Goal: Participate in discussion

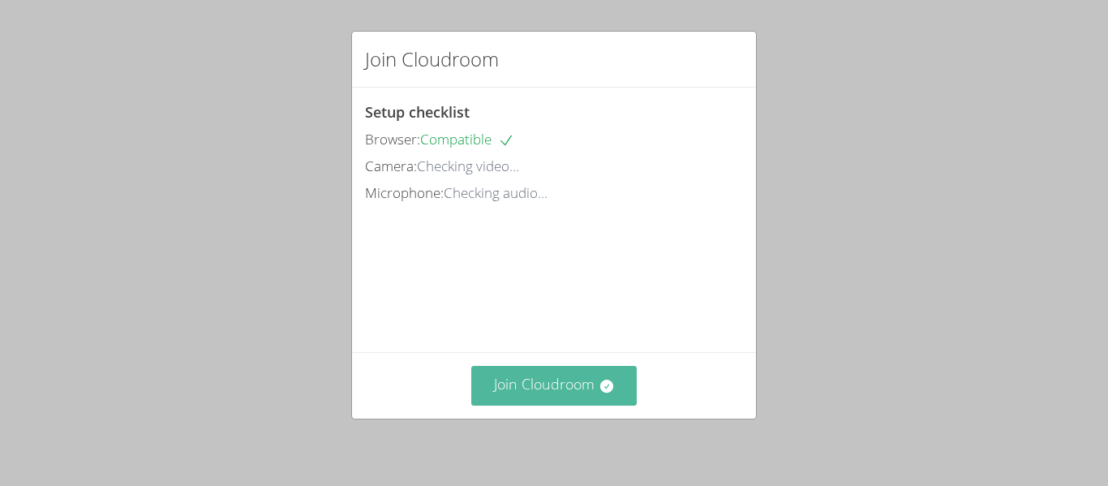
click at [542, 376] on button "Join Cloudroom" at bounding box center [554, 386] width 166 height 40
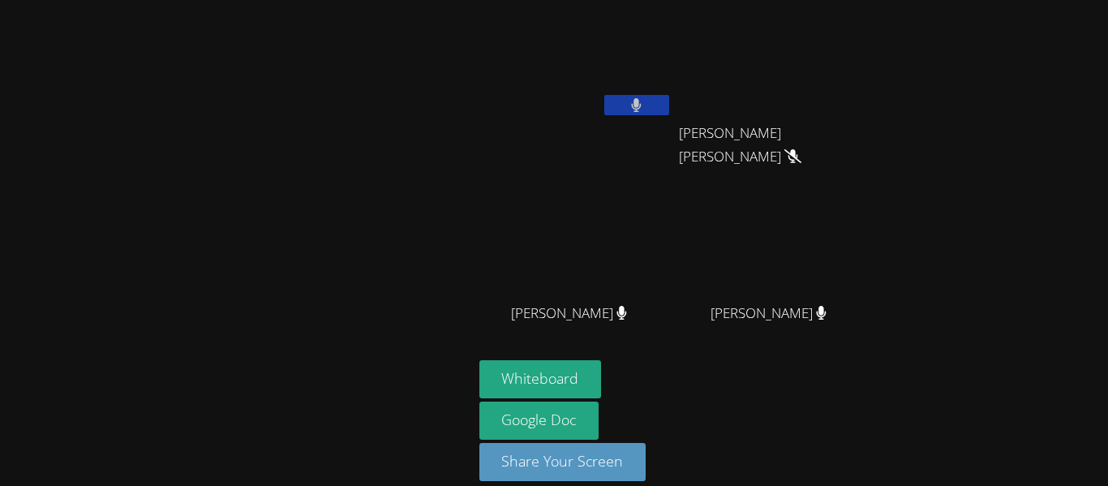
click at [633, 110] on icon at bounding box center [636, 105] width 11 height 14
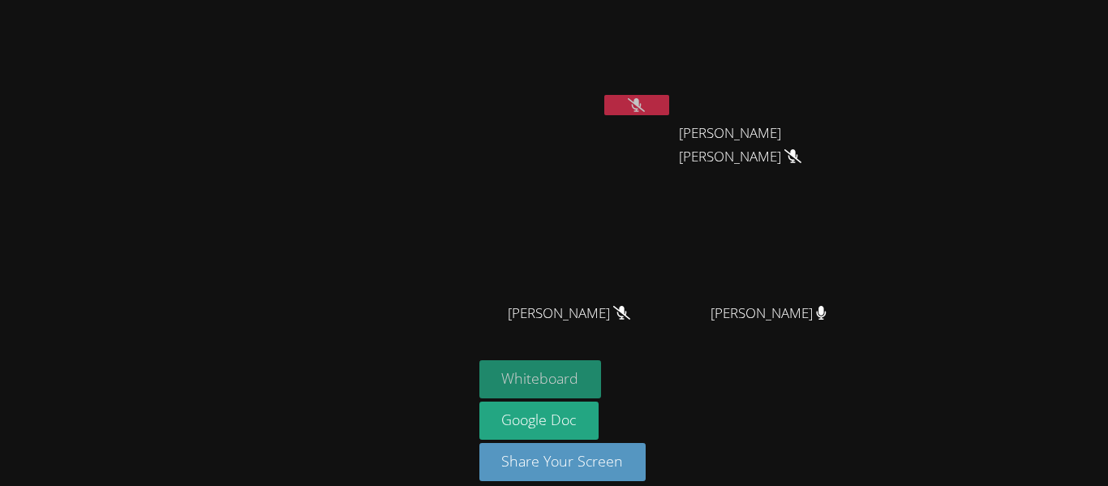
click at [525, 386] on button "Whiteboard" at bounding box center [540, 379] width 122 height 38
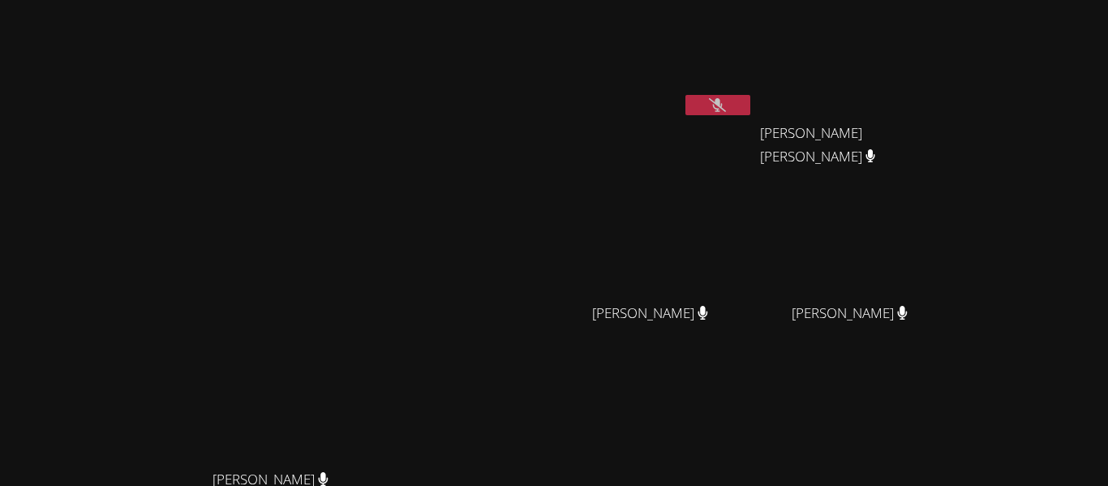
click at [750, 108] on button at bounding box center [717, 105] width 65 height 20
click at [726, 103] on icon at bounding box center [717, 105] width 17 height 14
click at [723, 103] on icon at bounding box center [717, 105] width 11 height 14
click at [726, 106] on icon at bounding box center [717, 105] width 17 height 14
click at [750, 106] on button at bounding box center [717, 105] width 65 height 20
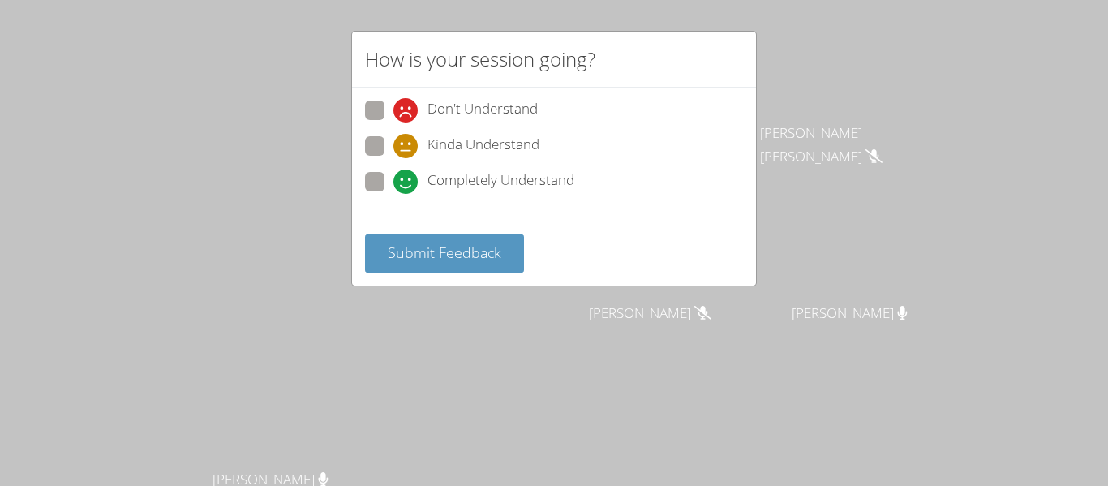
click at [468, 183] on span "Completely Understand" at bounding box center [500, 182] width 147 height 24
click at [407, 183] on input "Completely Understand" at bounding box center [400, 179] width 14 height 14
radio input "true"
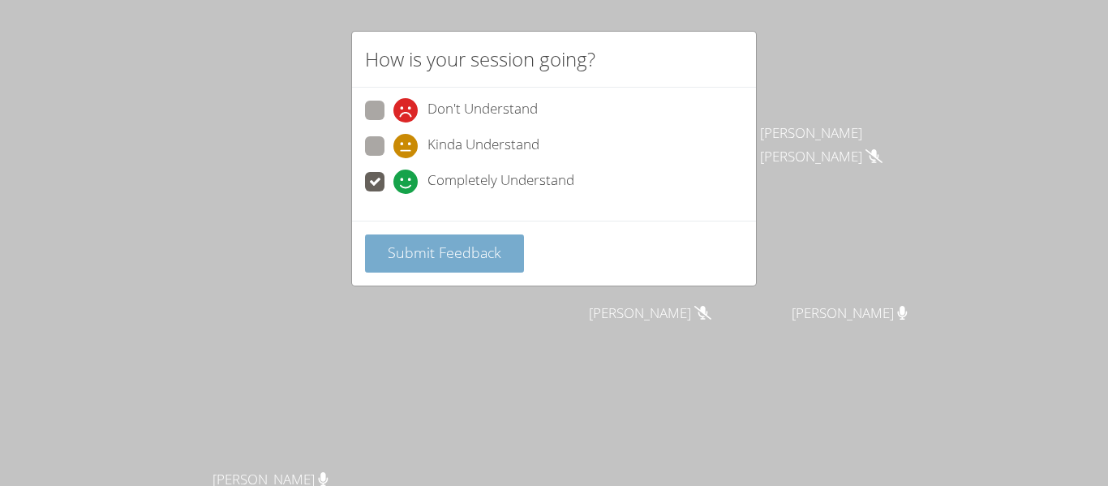
click at [413, 257] on span "Submit Feedback" at bounding box center [445, 252] width 114 height 19
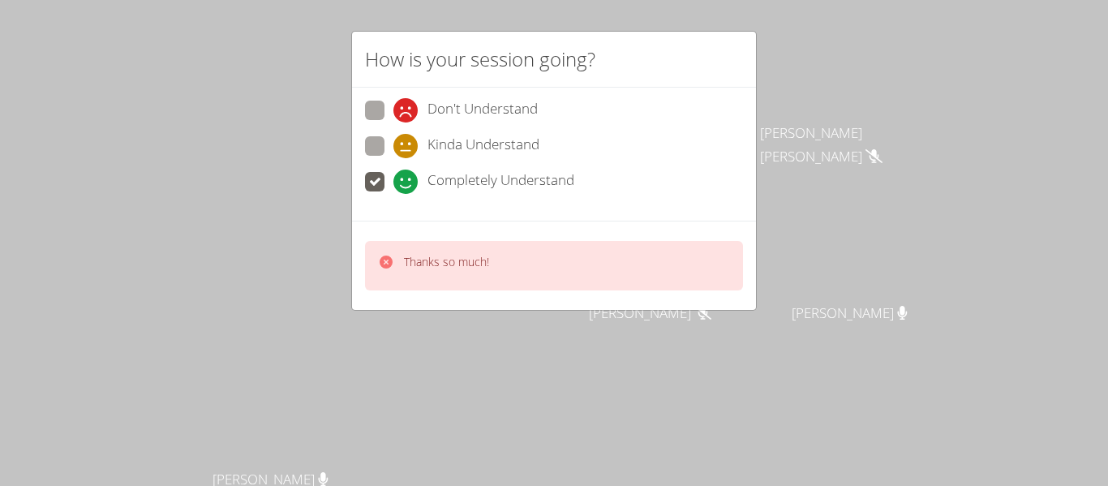
click at [410, 259] on p "Thanks so much!" at bounding box center [446, 262] width 85 height 16
drag, startPoint x: 414, startPoint y: 260, endPoint x: 476, endPoint y: 264, distance: 62.6
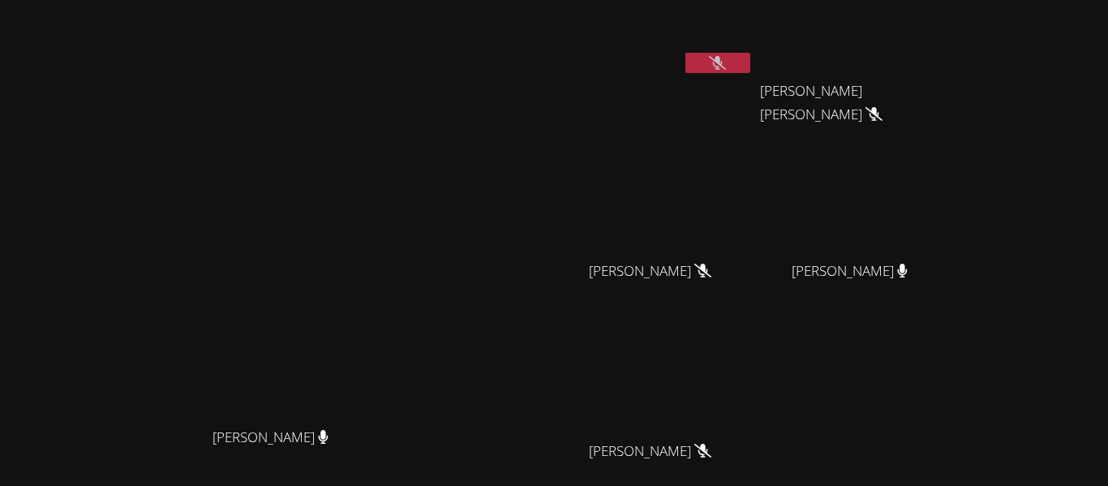
scroll to position [45, 0]
